Goal: Task Accomplishment & Management: Manage account settings

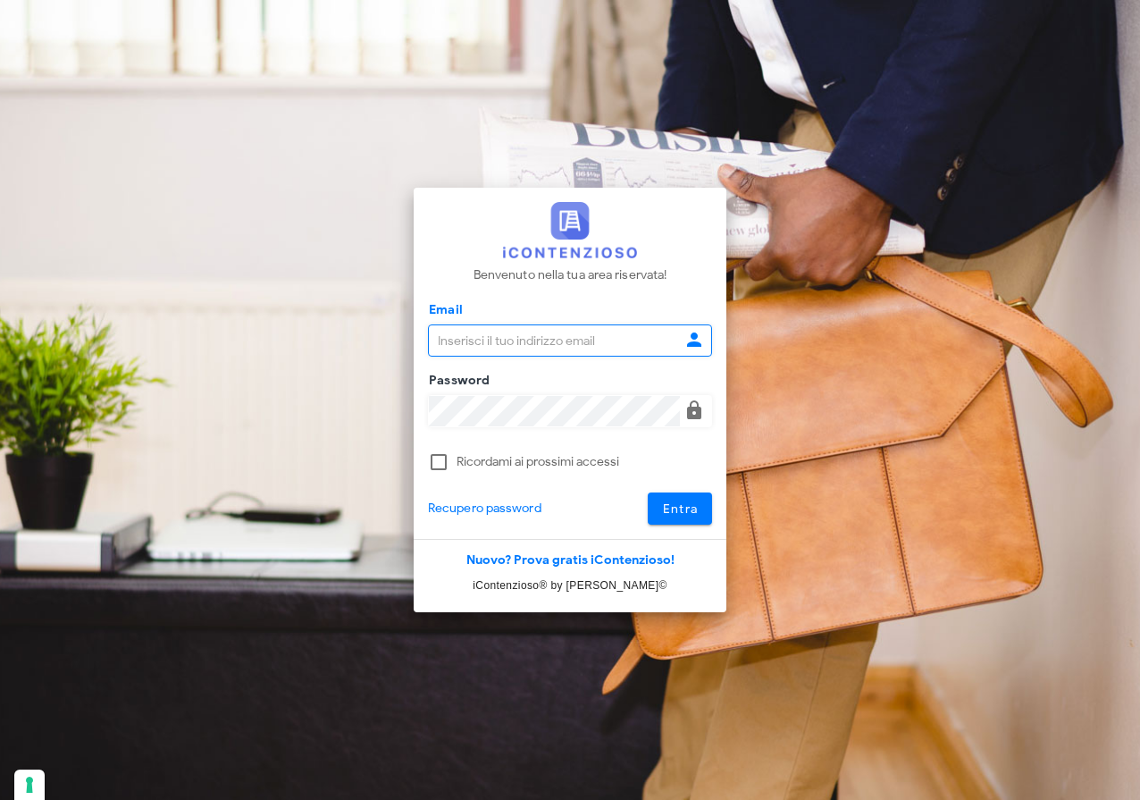
type input "[EMAIL_ADDRESS][DOMAIN_NAME]"
click at [690, 508] on span "Entra" at bounding box center [680, 508] width 37 height 15
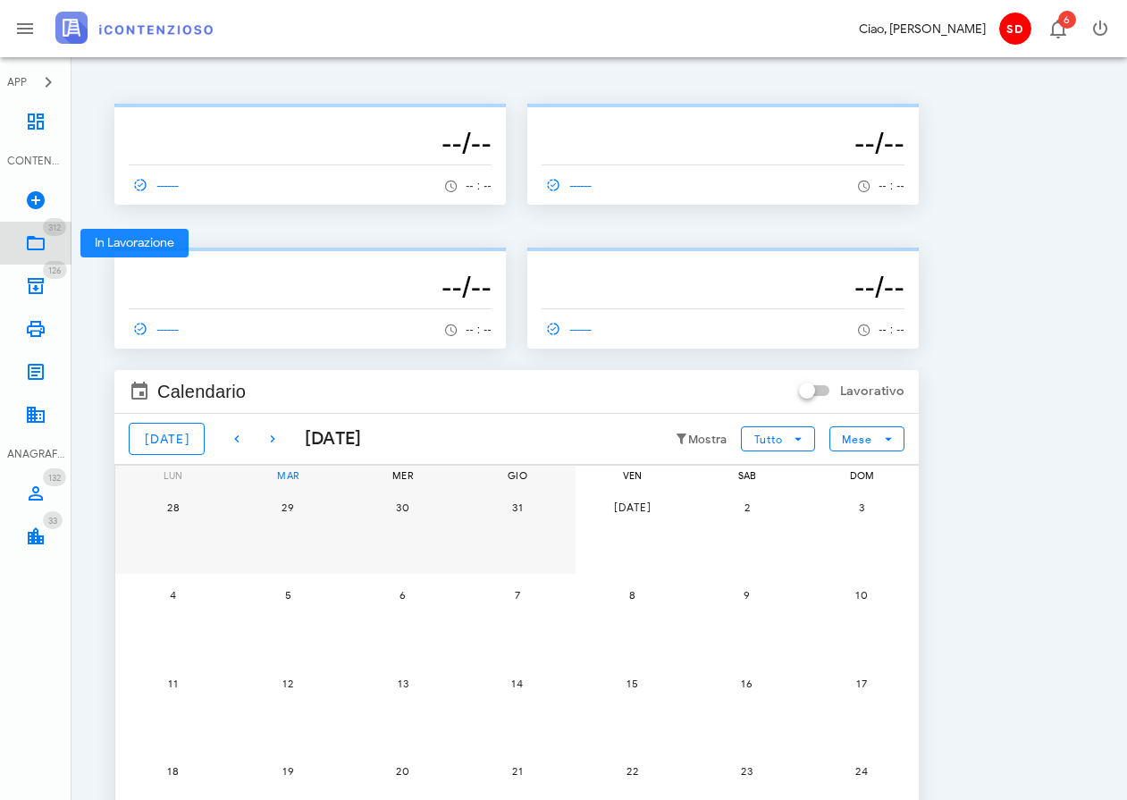
click at [38, 244] on icon at bounding box center [35, 242] width 21 height 21
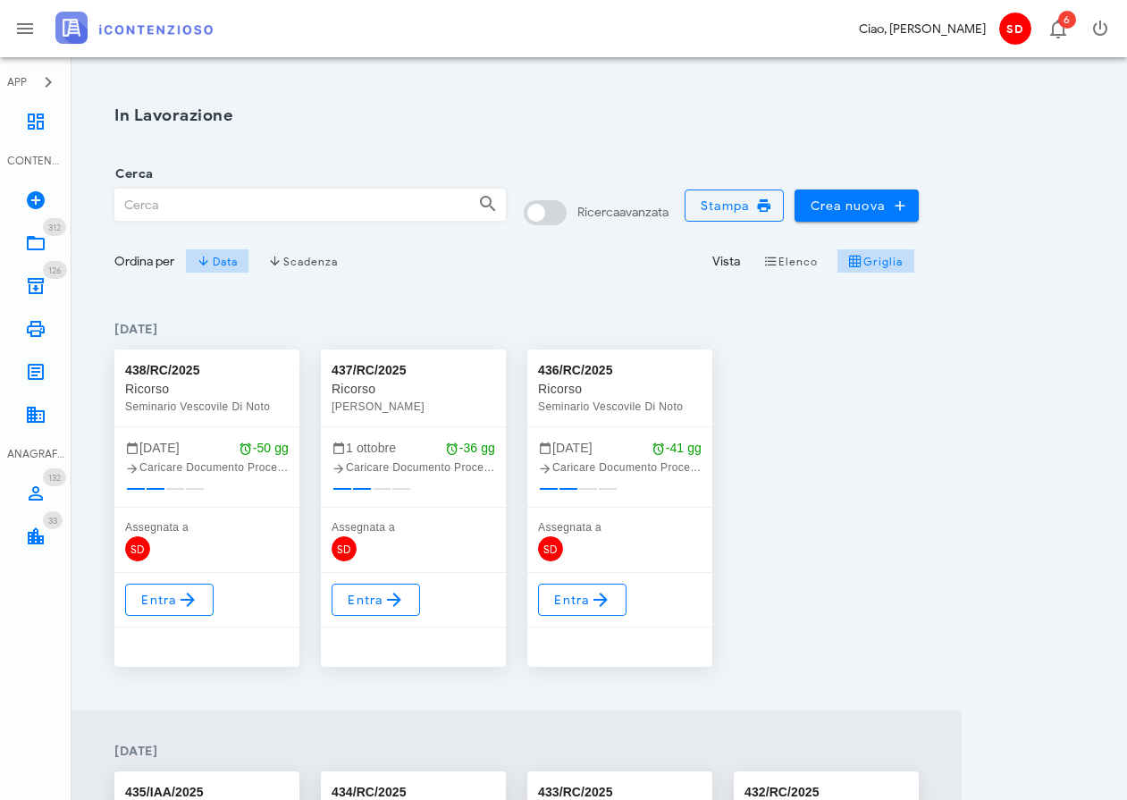
click at [135, 208] on input "Cerca" at bounding box center [289, 204] width 349 height 30
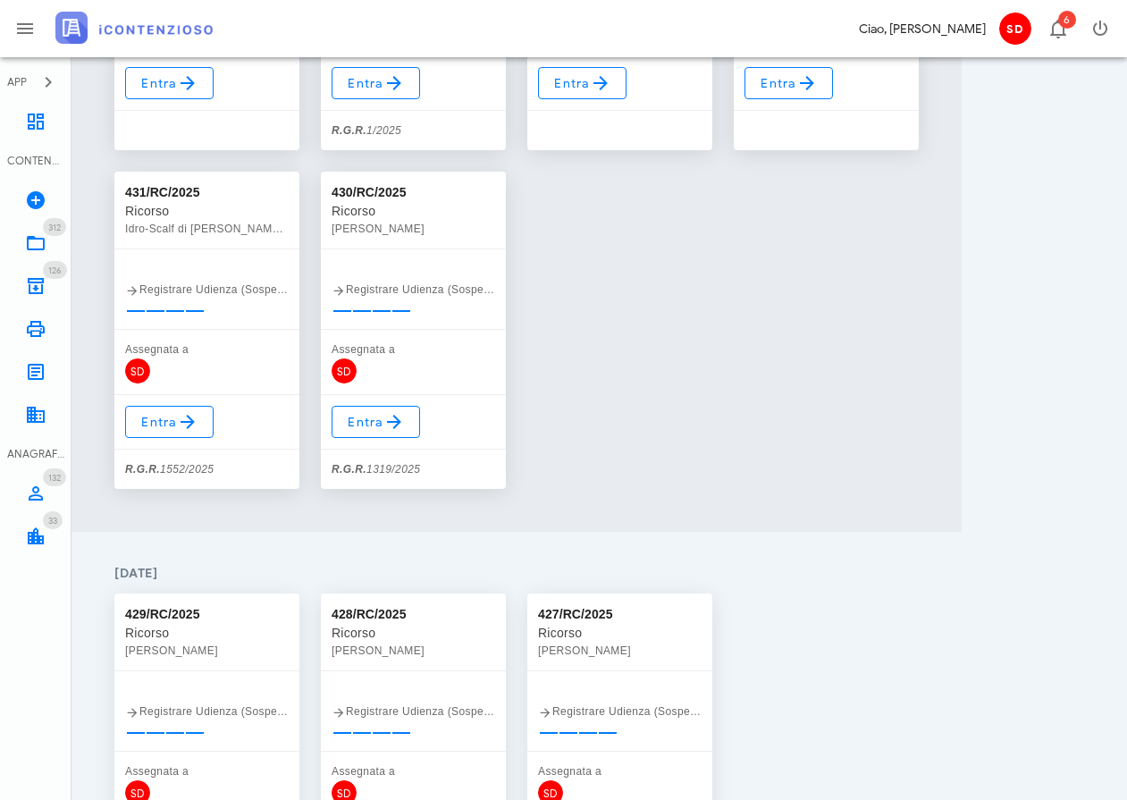
scroll to position [1076, 0]
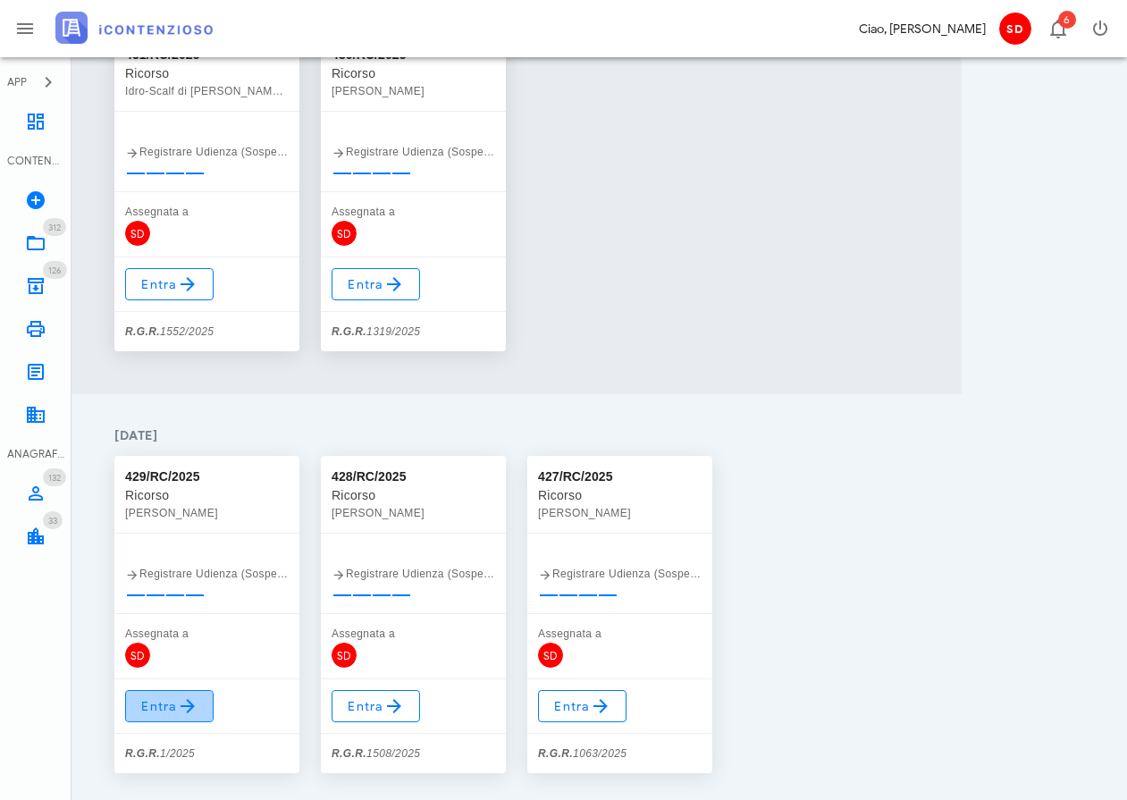
click at [162, 708] on span "Entra" at bounding box center [169, 705] width 58 height 21
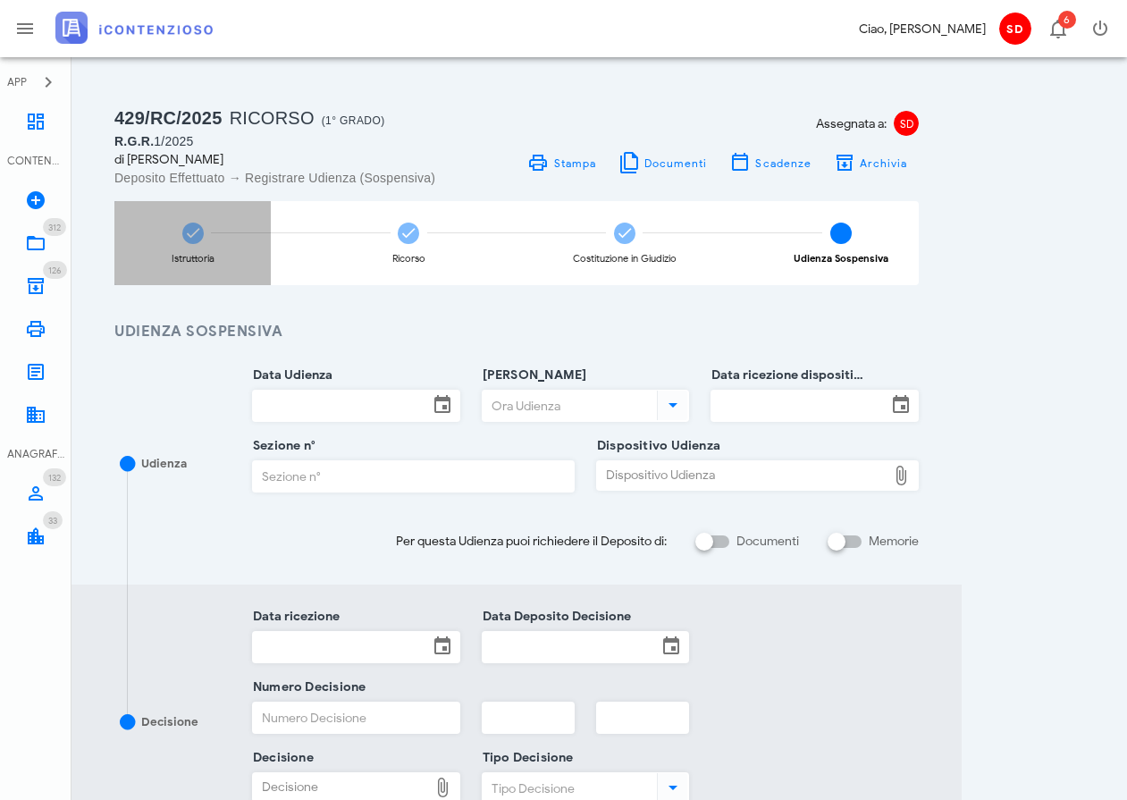
click at [188, 231] on icon at bounding box center [193, 233] width 18 height 18
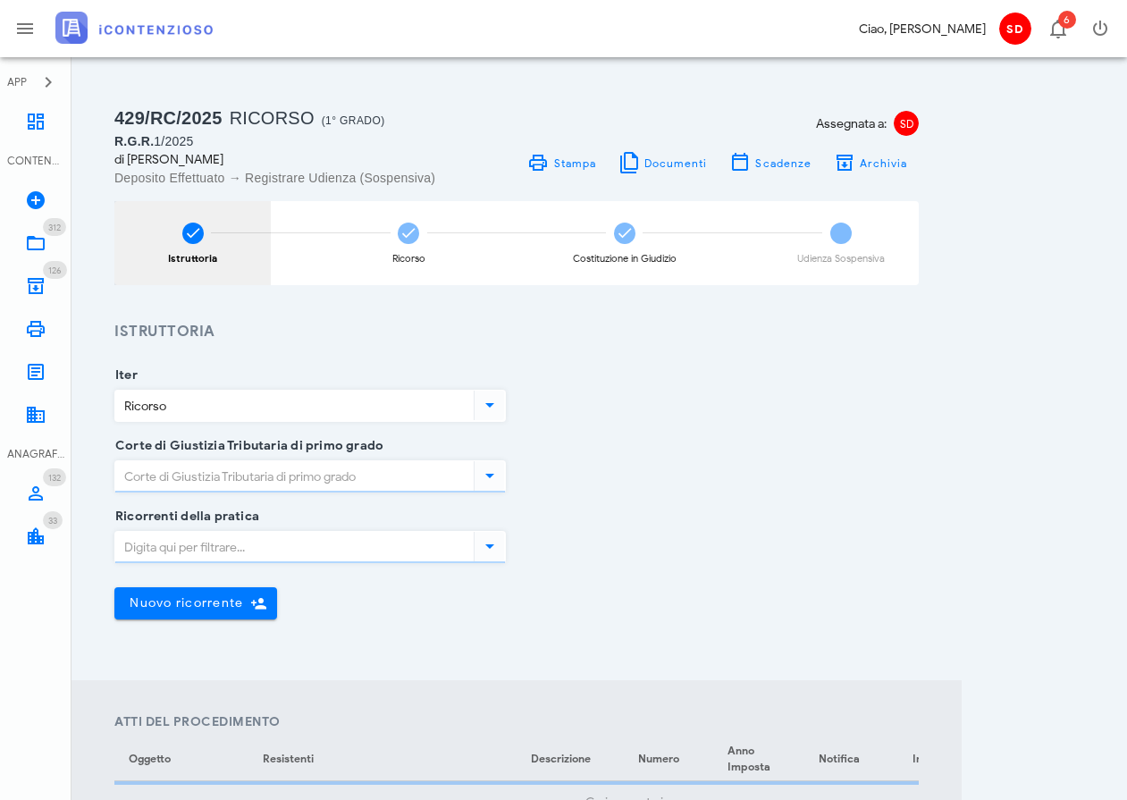
type input "Siracusa"
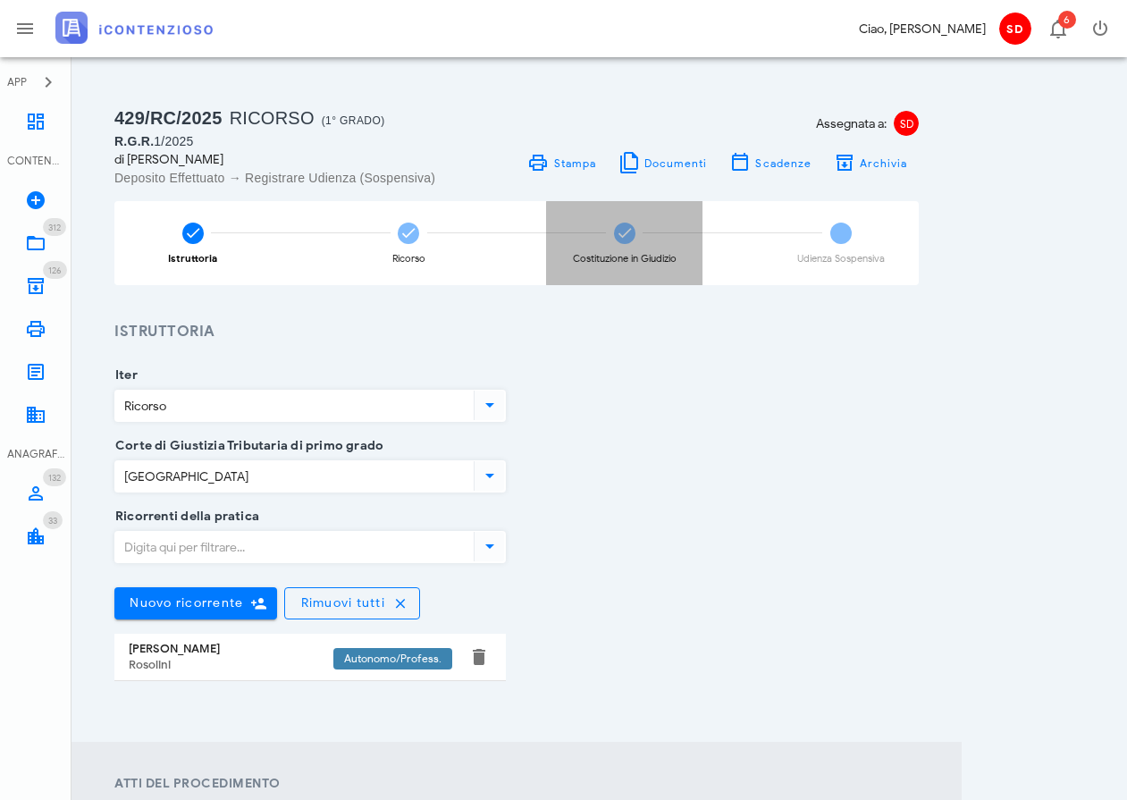
click at [628, 237] on icon at bounding box center [625, 233] width 18 height 18
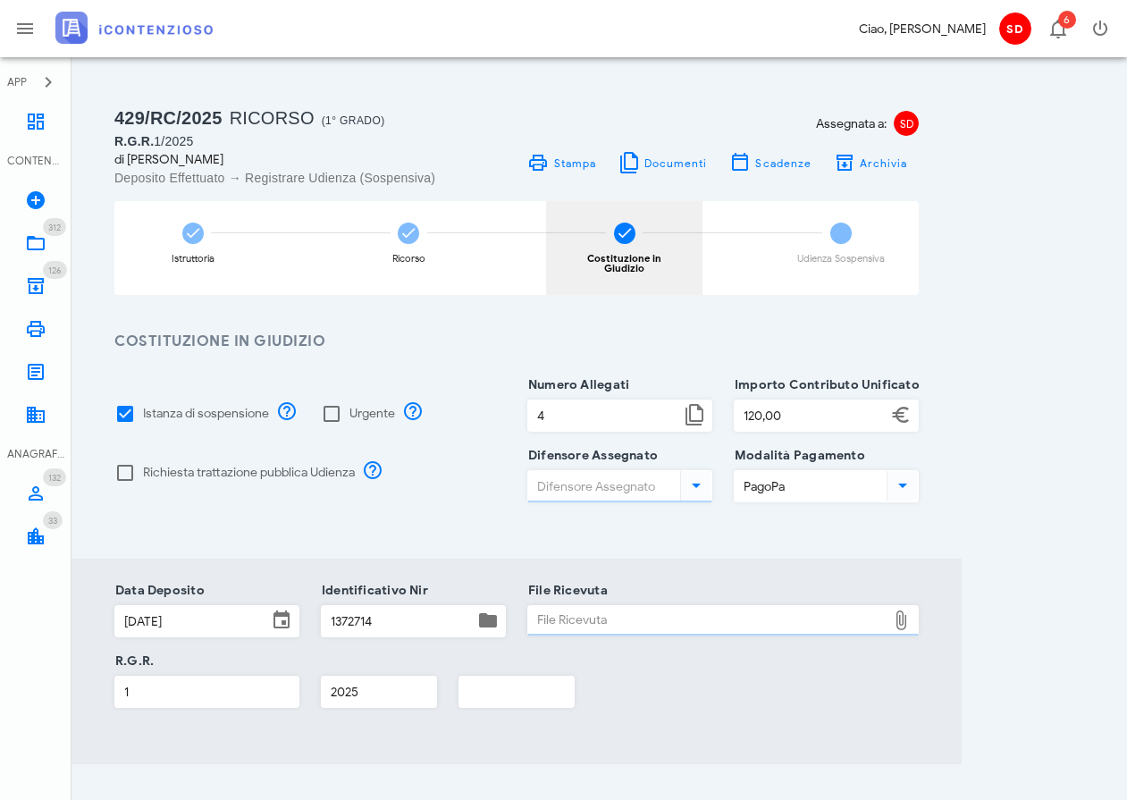
type input "Dott. Raffaele Solarino"
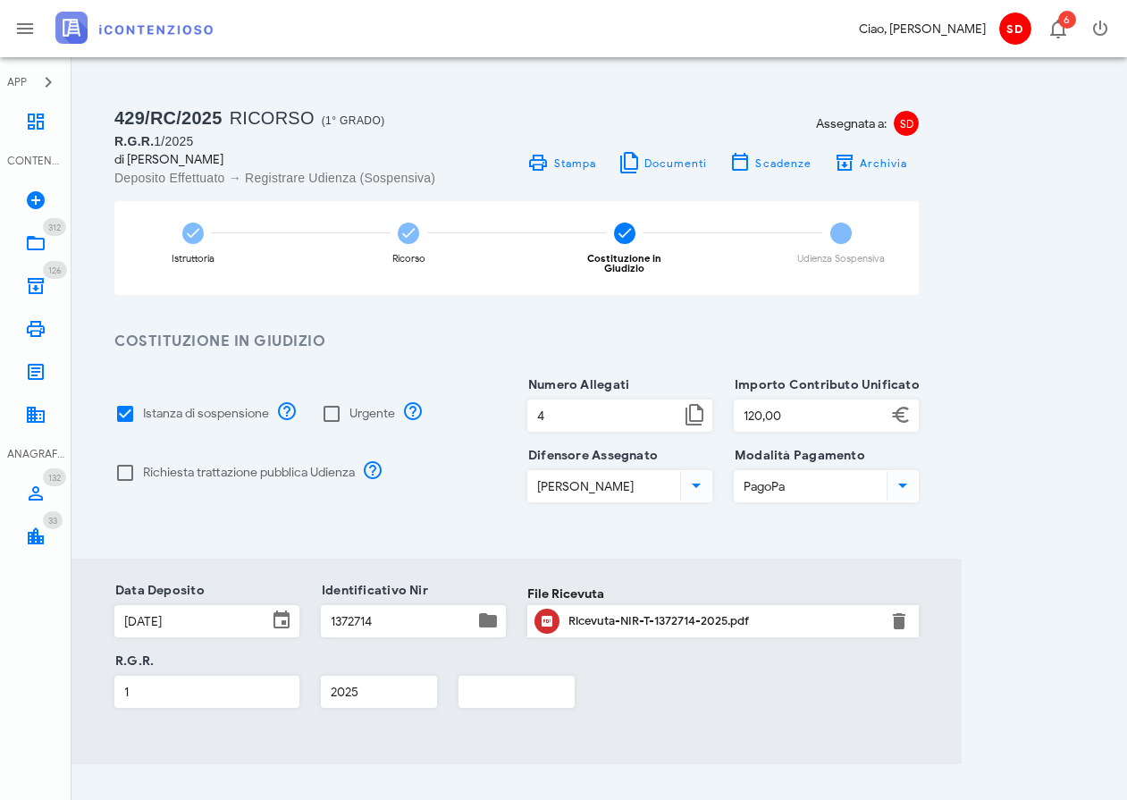
click at [140, 682] on input "1" at bounding box center [206, 692] width 183 height 30
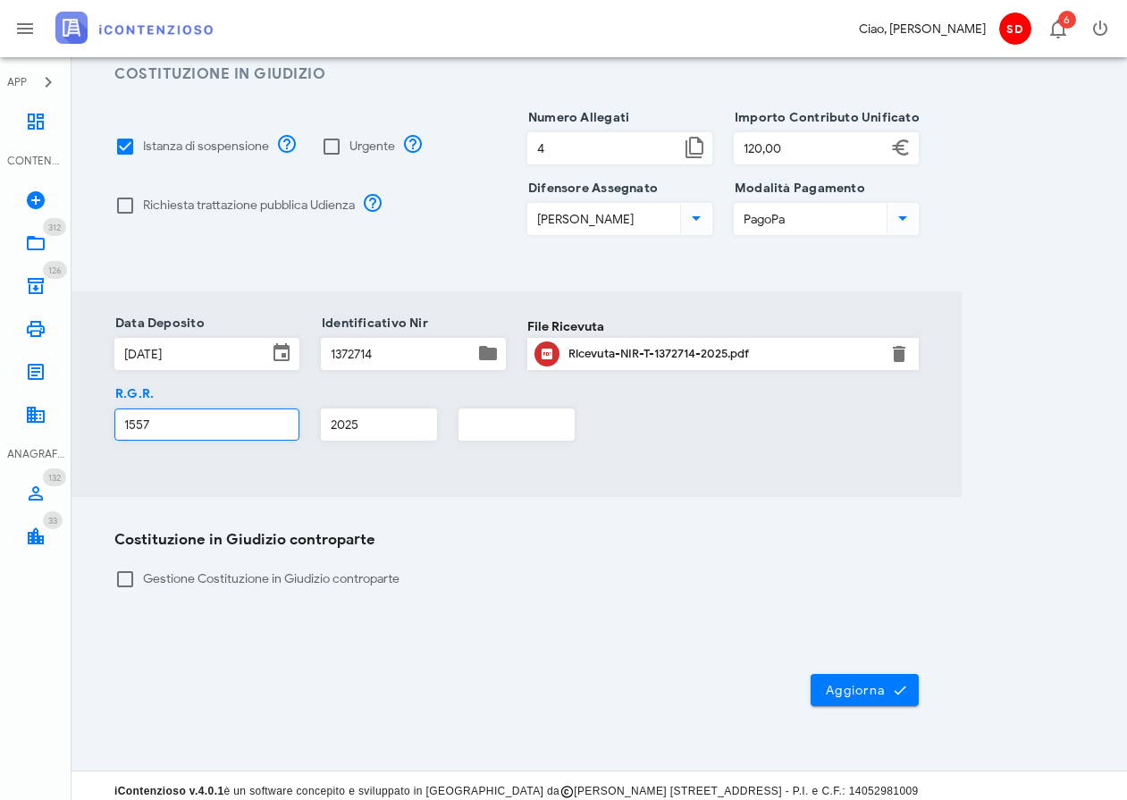
scroll to position [264, 0]
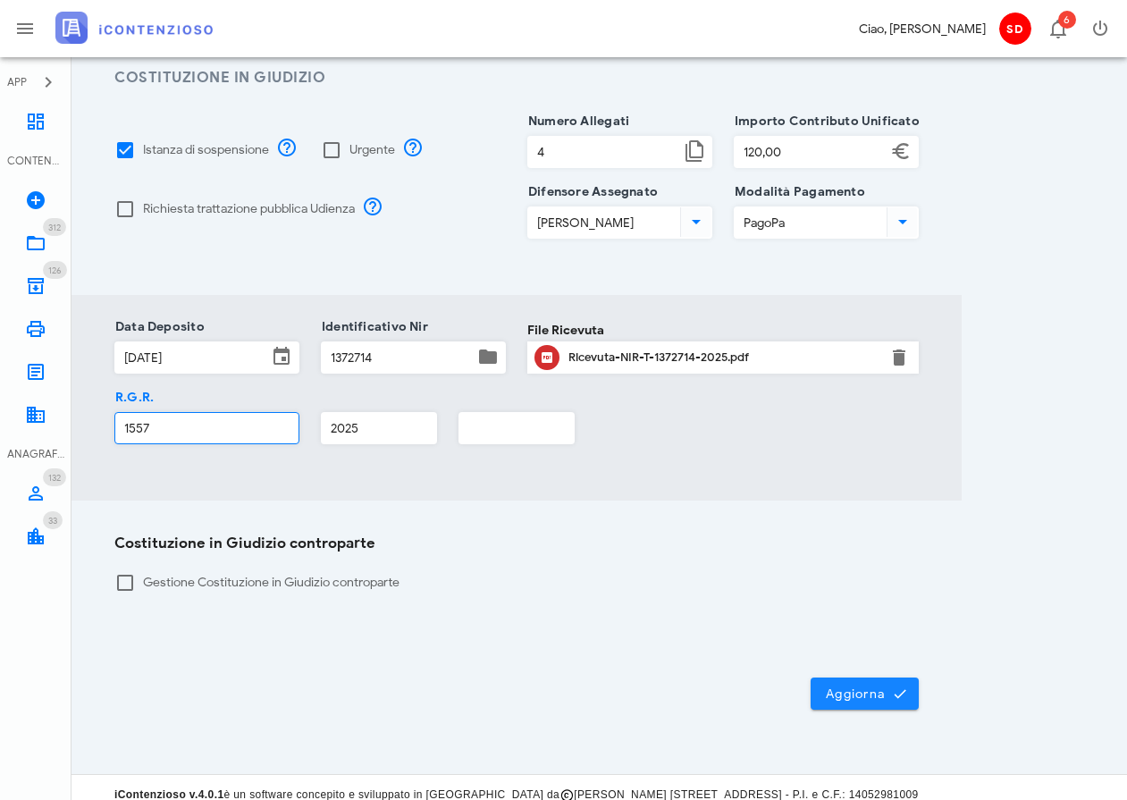
type input "1557"
click at [834, 685] on span "Aggiorna" at bounding box center [865, 693] width 80 height 16
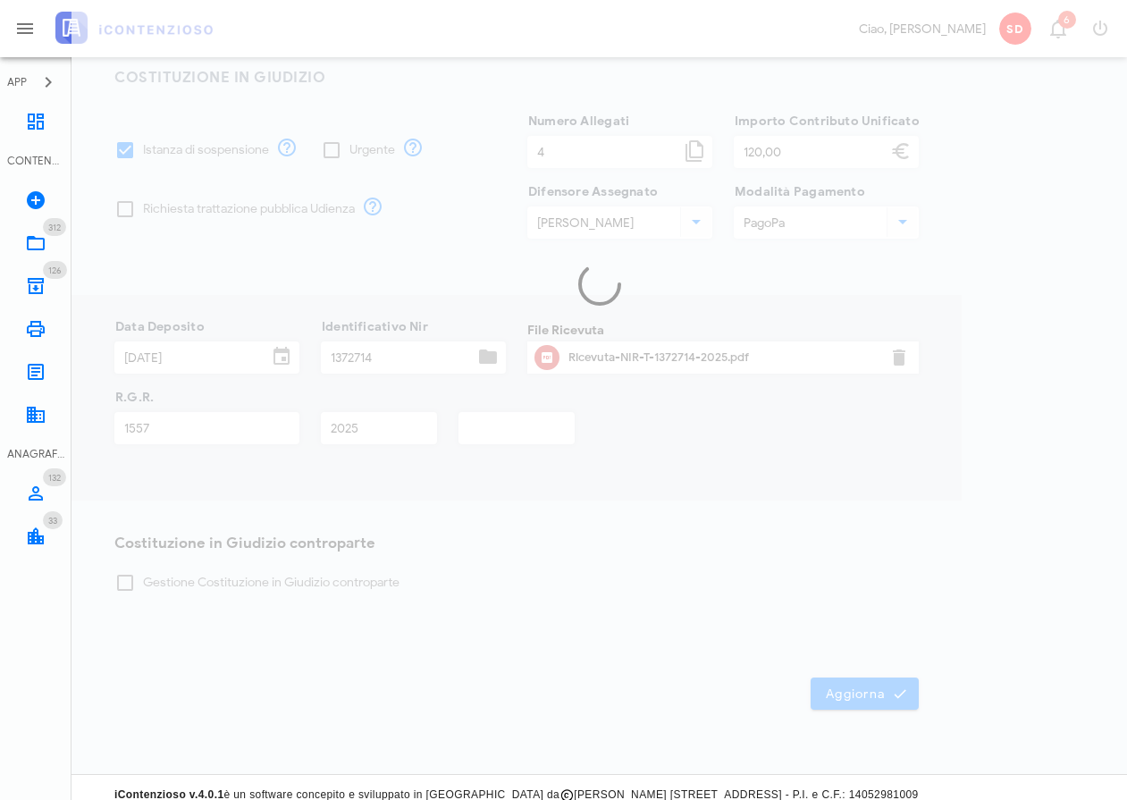
scroll to position [243, 0]
